Goal: Transaction & Acquisition: Book appointment/travel/reservation

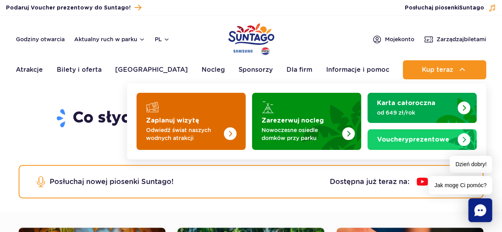
click at [210, 123] on img "Zaplanuj wizytę" at bounding box center [213, 119] width 63 height 62
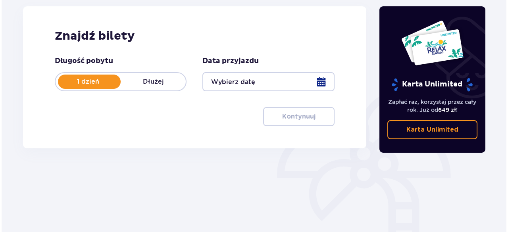
scroll to position [109, 0]
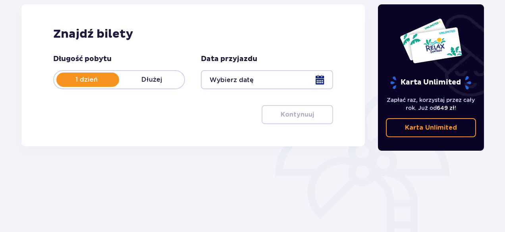
click at [321, 80] on div at bounding box center [267, 79] width 132 height 19
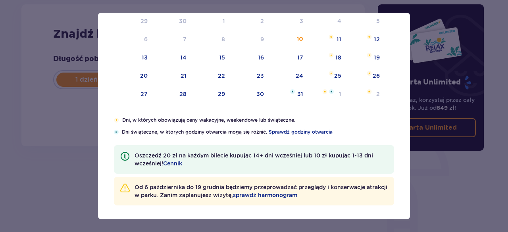
scroll to position [107, 0]
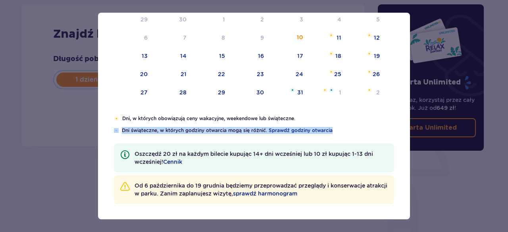
drag, startPoint x: 410, startPoint y: 130, endPoint x: 409, endPoint y: 123, distance: 7.2
click at [409, 123] on div "Data pobytu Wybierz dzień przyjazdu Pon. Wt. Śr. Czw. Pt. Sob. Niedz. Wrzesień …" at bounding box center [254, 116] width 508 height 232
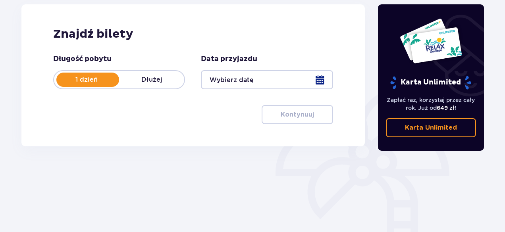
click at [322, 77] on div at bounding box center [267, 79] width 132 height 19
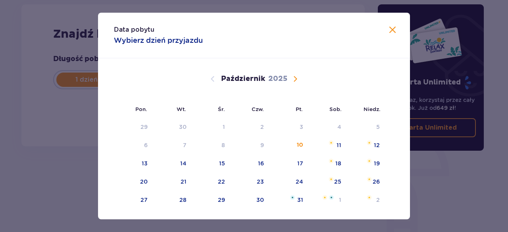
click at [296, 76] on span "Następny miesiąc" at bounding box center [295, 79] width 10 height 10
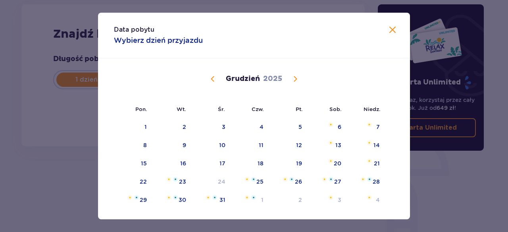
click at [296, 78] on span "Następny miesiąc" at bounding box center [295, 79] width 10 height 10
drag, startPoint x: 407, startPoint y: 142, endPoint x: 405, endPoint y: 179, distance: 37.3
click at [405, 179] on div "Grudzień 2025 1 2 3 4 5 6 7 8 9 10 11 12 13 14 15 16 17 18 19 20 21 22 23 24 25…" at bounding box center [254, 209] width 312 height 303
drag, startPoint x: 407, startPoint y: 143, endPoint x: 411, endPoint y: 154, distance: 12.0
click at [411, 154] on div "Data pobytu Wybierz dzień przyjazdu Pon. Wt. Śr. Czw. Pt. Sob. Niedz. Grudzień …" at bounding box center [254, 116] width 508 height 232
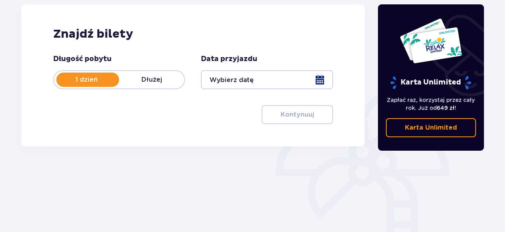
click at [318, 81] on div at bounding box center [267, 79] width 132 height 19
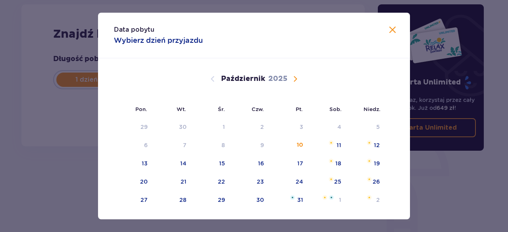
click at [355, 85] on div "Październik 2025" at bounding box center [254, 87] width 263 height 59
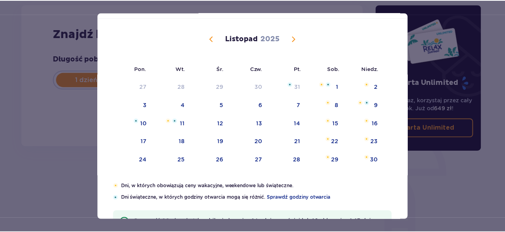
scroll to position [29, 0]
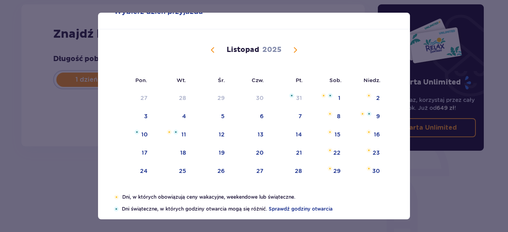
click at [294, 50] on span "Następny miesiąc" at bounding box center [295, 50] width 10 height 10
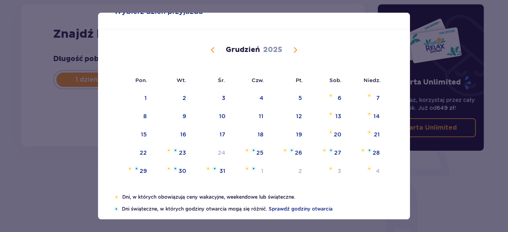
click at [294, 50] on span "Następny miesiąc" at bounding box center [295, 50] width 10 height 10
click at [212, 47] on span "Poprzedni miesiąc" at bounding box center [213, 50] width 10 height 10
click at [294, 49] on span "Następny miesiąc" at bounding box center [295, 50] width 10 height 10
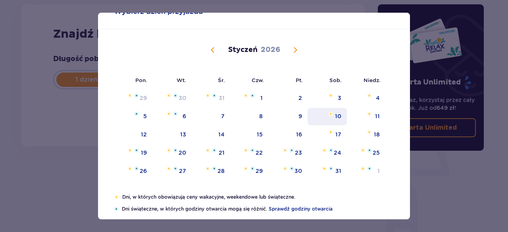
click at [344, 119] on div "10" at bounding box center [326, 116] width 39 height 17
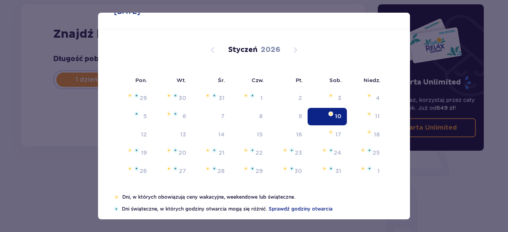
type input "10.01.26"
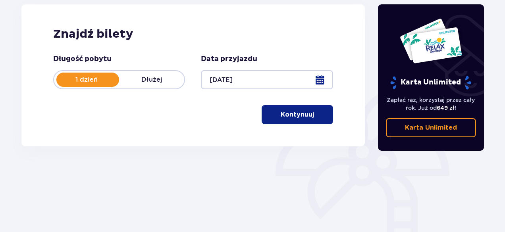
click at [295, 120] on button "Kontynuuj" at bounding box center [296, 114] width 71 height 19
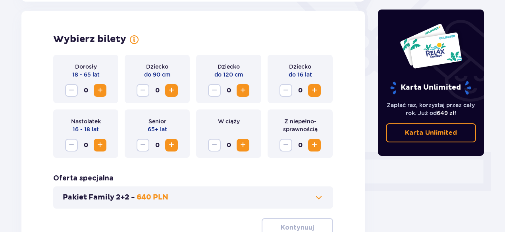
scroll to position [221, 0]
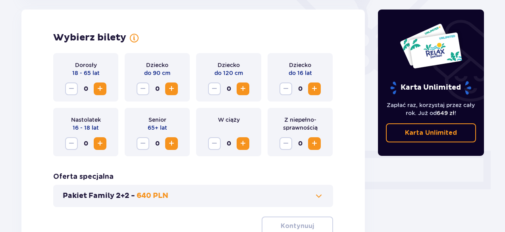
click at [105, 110] on div "Nastolatek 16 - 18 lat 0" at bounding box center [85, 132] width 65 height 48
click at [96, 88] on span "Zwiększ" at bounding box center [100, 89] width 10 height 10
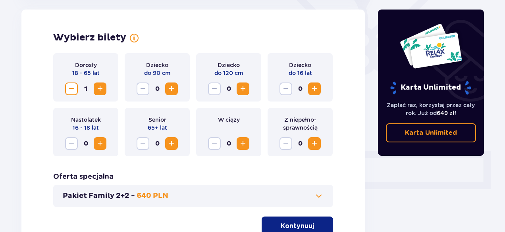
click at [96, 88] on span "Zwiększ" at bounding box center [100, 89] width 10 height 10
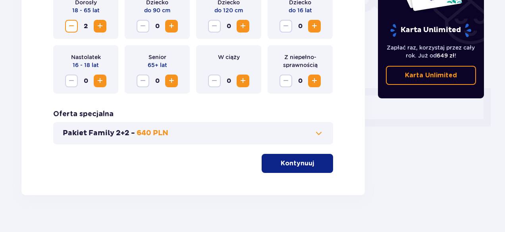
scroll to position [294, 0]
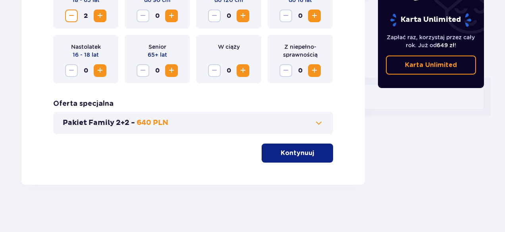
click at [300, 154] on p "Kontynuuj" at bounding box center [296, 153] width 33 height 9
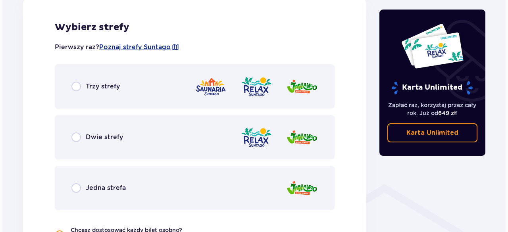
scroll to position [461, 0]
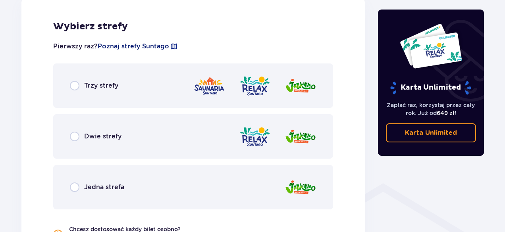
click at [162, 45] on span "Poznaj strefy Suntago" at bounding box center [133, 46] width 71 height 9
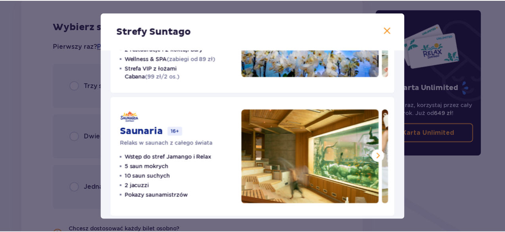
scroll to position [223, 0]
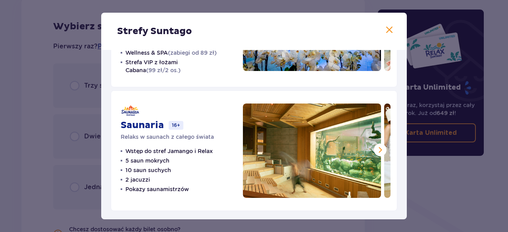
click at [388, 28] on span at bounding box center [389, 30] width 10 height 10
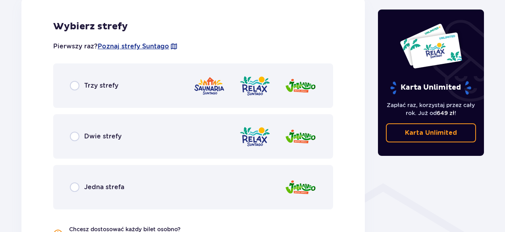
click at [74, 84] on input "radio" at bounding box center [75, 86] width 10 height 10
radio input "true"
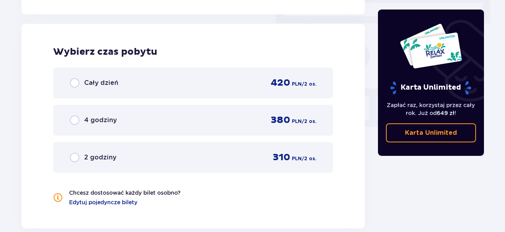
scroll to position [716, 0]
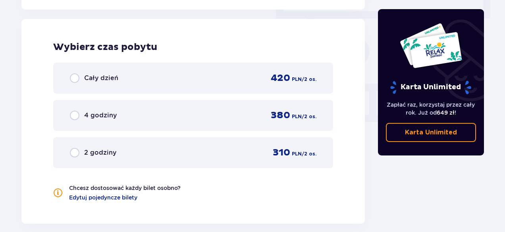
click at [73, 80] on input "radio" at bounding box center [75, 78] width 10 height 10
radio input "true"
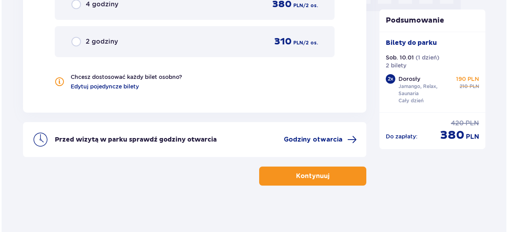
scroll to position [828, 0]
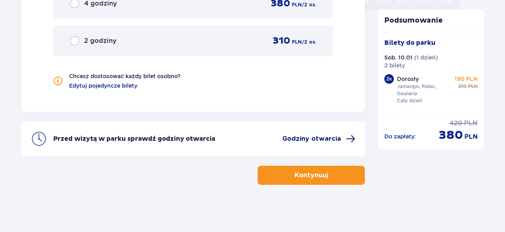
click at [323, 137] on span "Godziny otwarcia" at bounding box center [311, 138] width 59 height 9
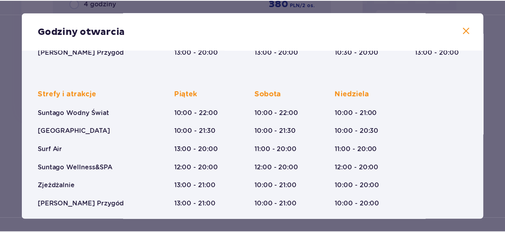
scroll to position [187, 0]
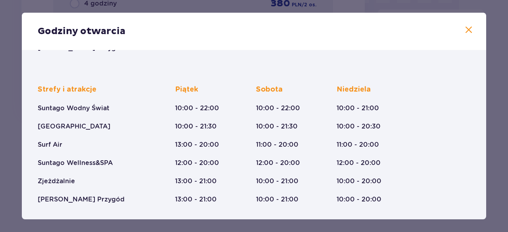
click at [467, 29] on span at bounding box center [469, 30] width 10 height 10
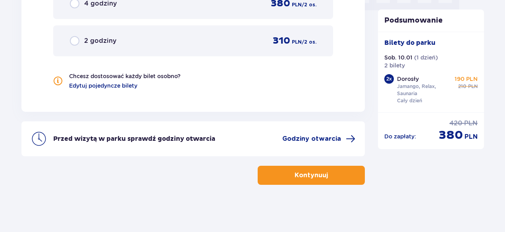
click at [296, 180] on button "Kontynuuj" at bounding box center [310, 175] width 107 height 19
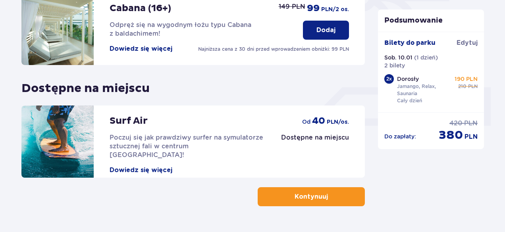
scroll to position [305, 0]
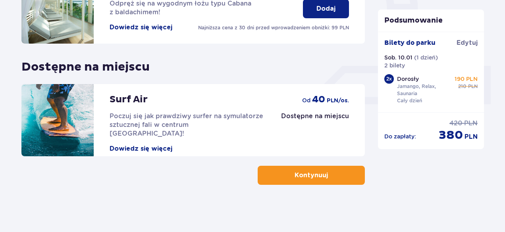
click at [294, 175] on p "Kontynuuj" at bounding box center [310, 175] width 33 height 9
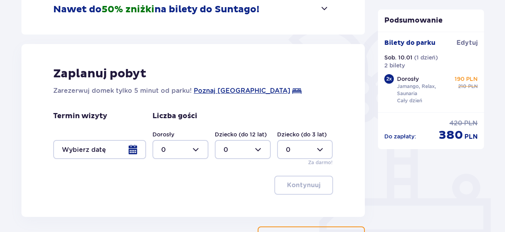
scroll to position [174, 0]
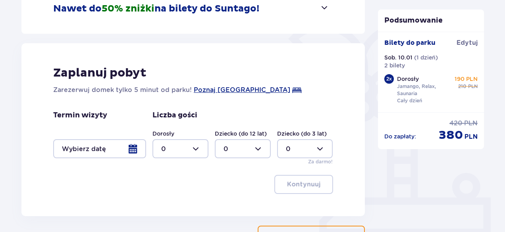
click at [136, 146] on div at bounding box center [99, 148] width 93 height 19
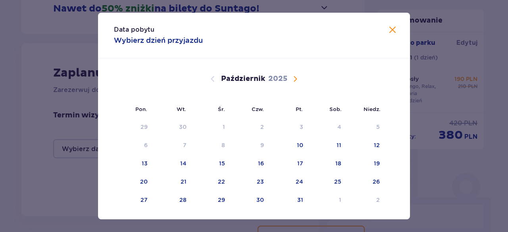
click at [297, 77] on span "Następny miesiąc" at bounding box center [295, 79] width 10 height 10
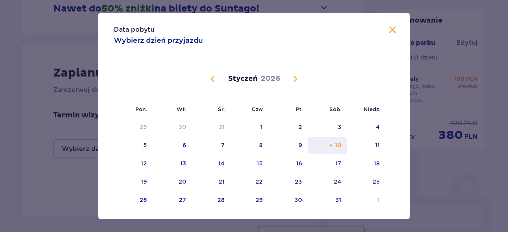
click at [332, 142] on div "10" at bounding box center [326, 145] width 39 height 17
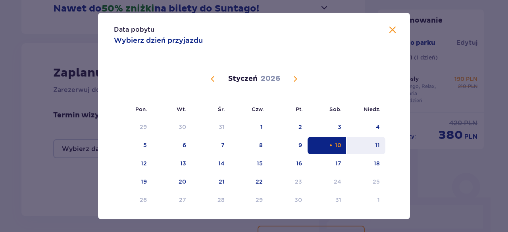
click at [363, 143] on div "11" at bounding box center [366, 145] width 38 height 17
type input "10.01.26 - 11.01.26"
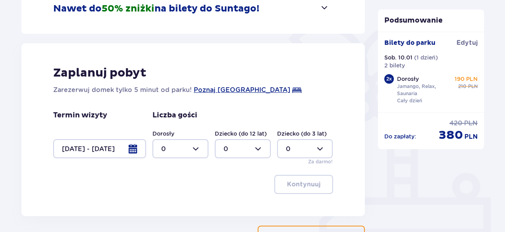
click at [194, 152] on div at bounding box center [180, 148] width 56 height 19
click at [189, 105] on div "2" at bounding box center [180, 104] width 38 height 9
type input "2"
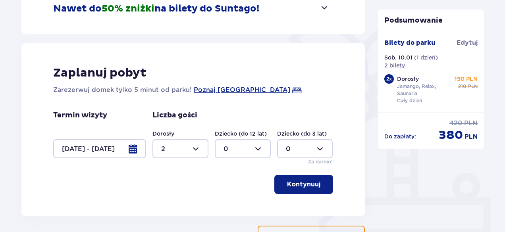
click at [296, 189] on button "Kontynuuj" at bounding box center [303, 184] width 59 height 19
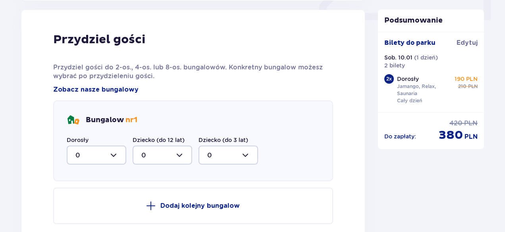
scroll to position [462, 0]
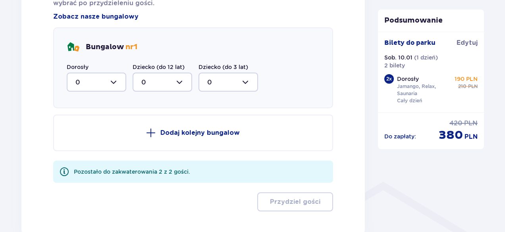
click at [92, 82] on div at bounding box center [96, 82] width 59 height 19
click at [89, 136] on div "2" at bounding box center [96, 139] width 42 height 9
type input "2"
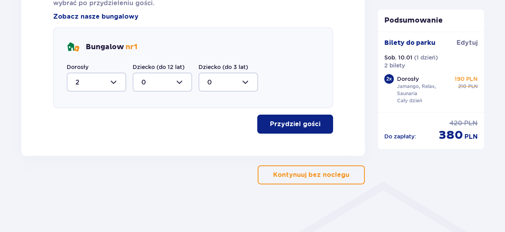
scroll to position [462, 0]
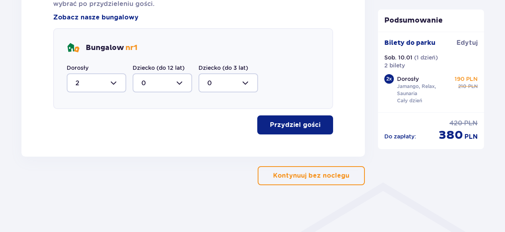
click at [291, 125] on p "Przydziel gości" at bounding box center [295, 125] width 50 height 9
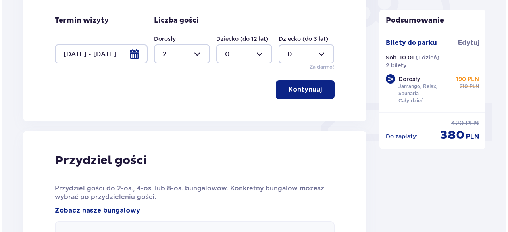
scroll to position [265, 0]
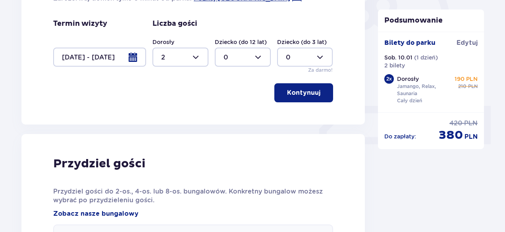
click at [130, 60] on div at bounding box center [99, 57] width 93 height 19
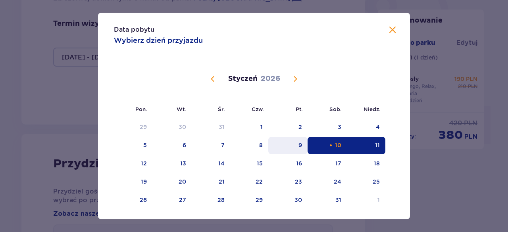
click at [300, 146] on div "9" at bounding box center [300, 145] width 4 height 8
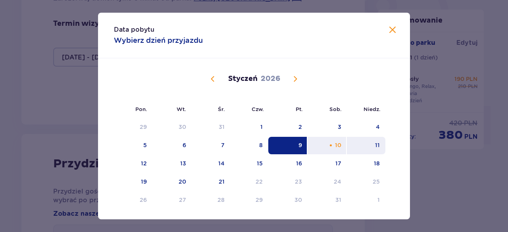
click at [372, 149] on div "11" at bounding box center [366, 145] width 38 height 17
type input "09.01.26 - 11.01.26"
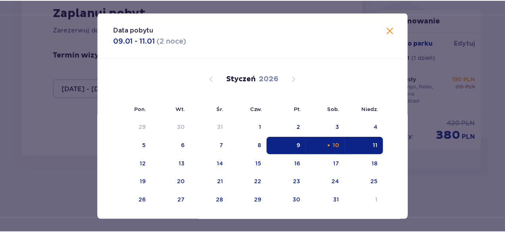
scroll to position [233, 0]
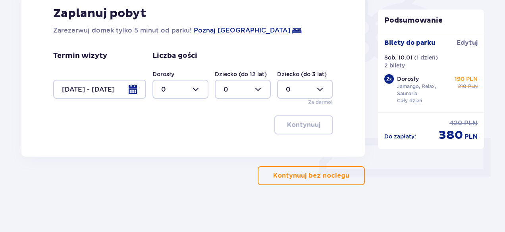
click at [192, 87] on div at bounding box center [180, 89] width 56 height 19
click at [186, 151] on span "2" at bounding box center [180, 146] width 54 height 17
type input "2"
click at [301, 125] on p "Kontynuuj" at bounding box center [303, 125] width 33 height 9
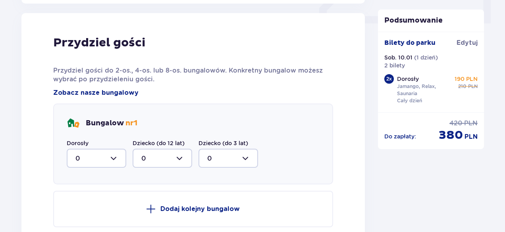
scroll to position [390, 0]
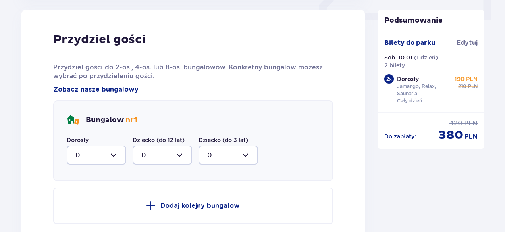
click at [93, 151] on div at bounding box center [96, 155] width 59 height 19
click at [86, 216] on div "2" at bounding box center [96, 212] width 42 height 9
type input "2"
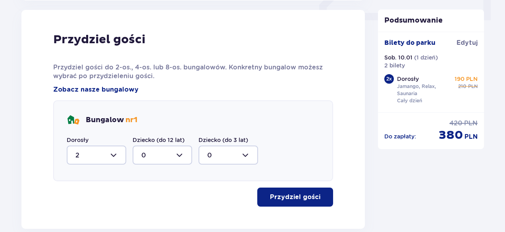
click at [308, 198] on p "Przydziel gości" at bounding box center [295, 197] width 50 height 9
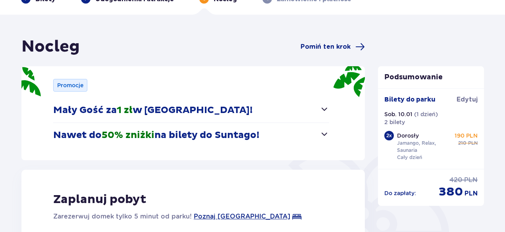
scroll to position [0, 0]
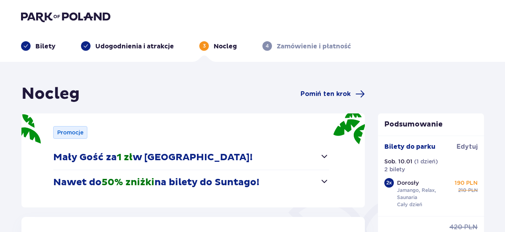
click at [219, 184] on p "Nawet do 50% zniżki na bilety do Suntago!" at bounding box center [156, 183] width 206 height 12
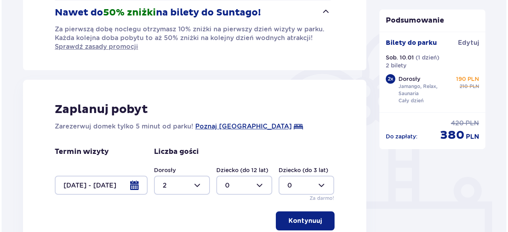
scroll to position [243, 0]
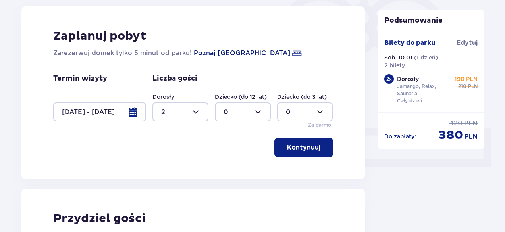
click at [246, 50] on span "Poznaj Suntago Village" at bounding box center [242, 53] width 96 height 10
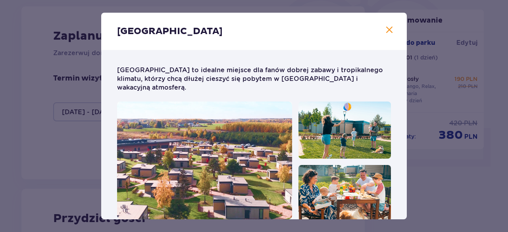
click at [384, 30] on span "Zamknij" at bounding box center [389, 30] width 10 height 10
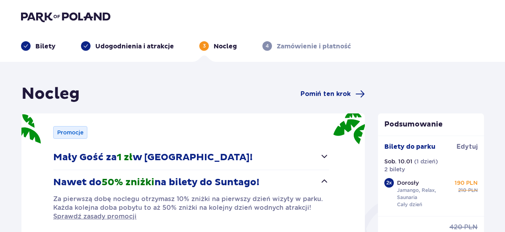
click at [35, 18] on img at bounding box center [65, 16] width 89 height 11
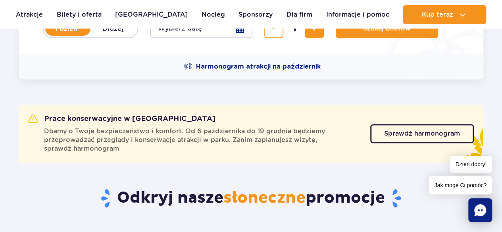
scroll to position [242, 0]
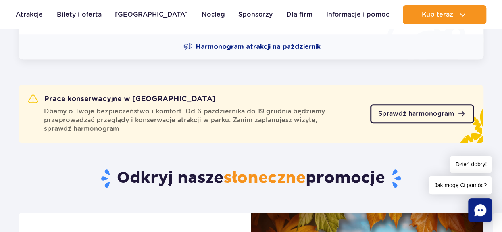
click at [410, 111] on span "Sprawdź harmonogram" at bounding box center [416, 114] width 76 height 6
